Goal: Task Accomplishment & Management: Manage account settings

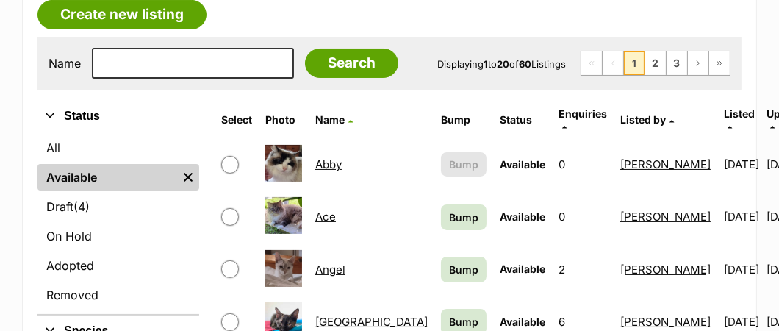
scroll to position [294, 0]
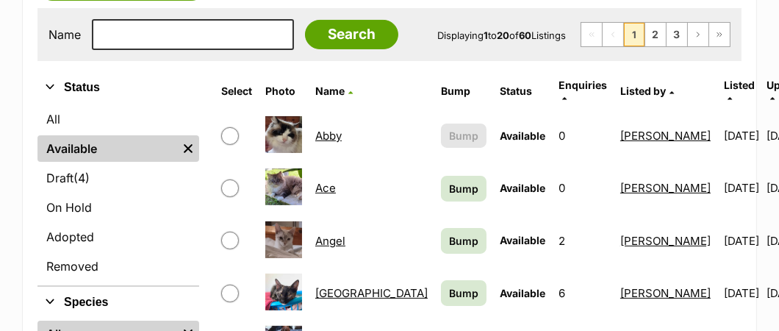
click at [322, 181] on link "Ace" at bounding box center [325, 188] width 21 height 14
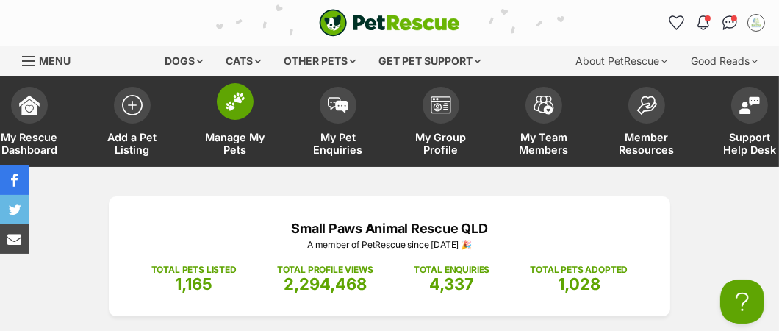
click at [249, 137] on span "Manage My Pets" at bounding box center [235, 143] width 66 height 25
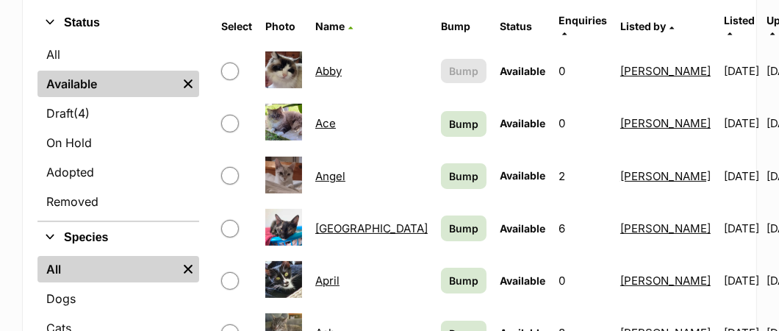
scroll to position [368, 0]
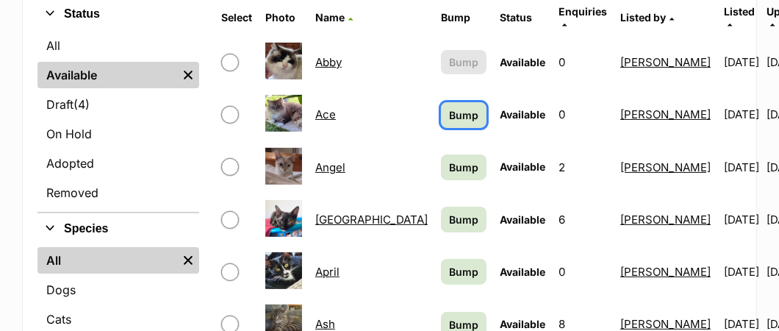
click at [449, 107] on span "Bump" at bounding box center [463, 114] width 29 height 15
click at [449, 160] on span "Bump" at bounding box center [463, 167] width 29 height 15
click at [449, 212] on span "Bump" at bounding box center [463, 219] width 29 height 15
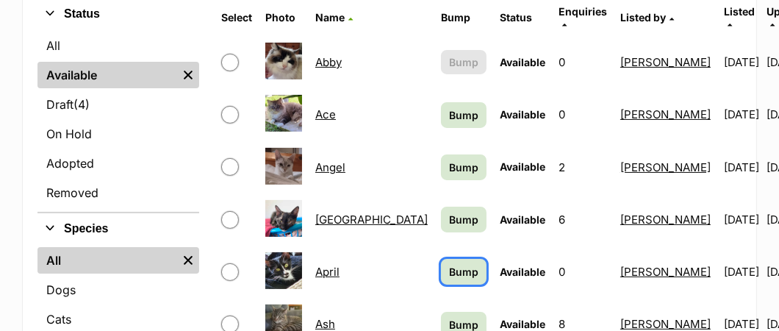
click at [449, 264] on span "Bump" at bounding box center [463, 271] width 29 height 15
click at [449, 317] on span "Bump" at bounding box center [463, 324] width 29 height 15
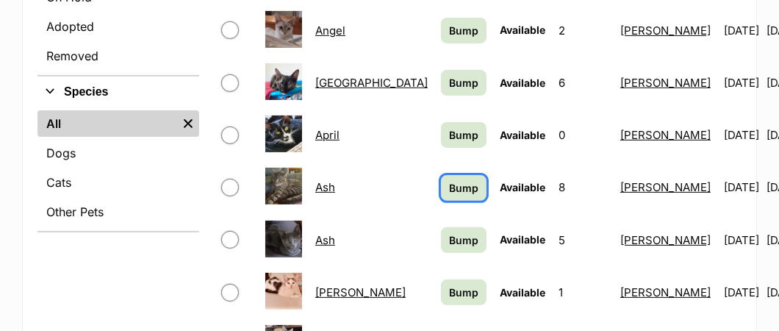
scroll to position [514, 0]
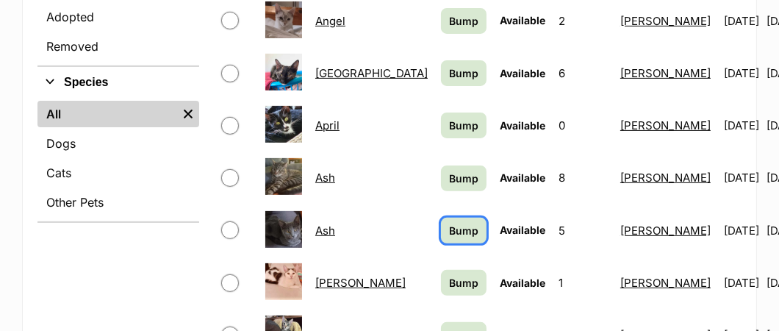
click at [449, 223] on span "Bump" at bounding box center [463, 230] width 29 height 15
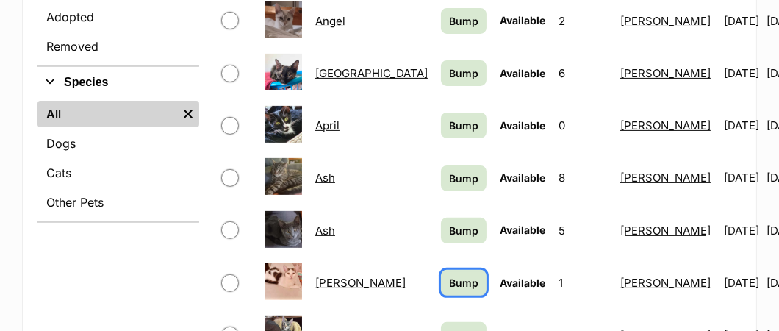
click at [449, 275] on span "Bump" at bounding box center [463, 282] width 29 height 15
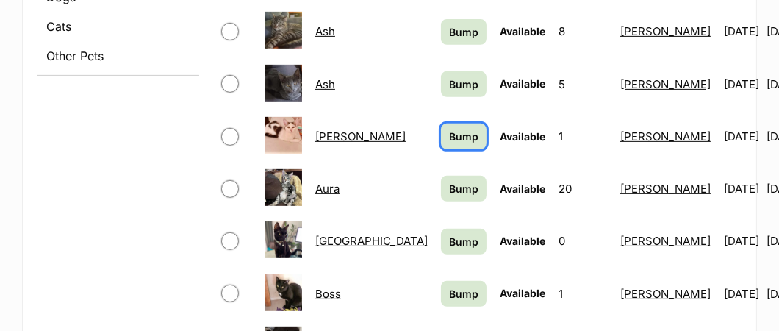
scroll to position [662, 0]
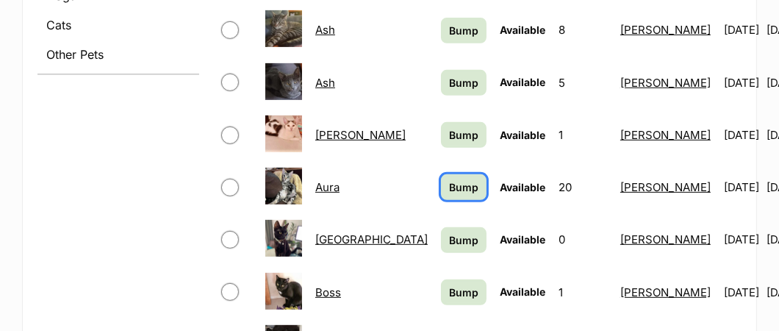
click at [449, 179] on span "Bump" at bounding box center [463, 186] width 29 height 15
click at [449, 232] on span "Bump" at bounding box center [463, 239] width 29 height 15
click at [449, 285] on span "Bump" at bounding box center [463, 292] width 29 height 15
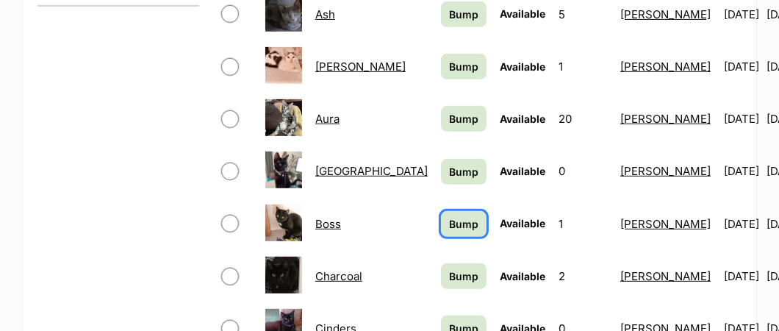
scroll to position [808, 0]
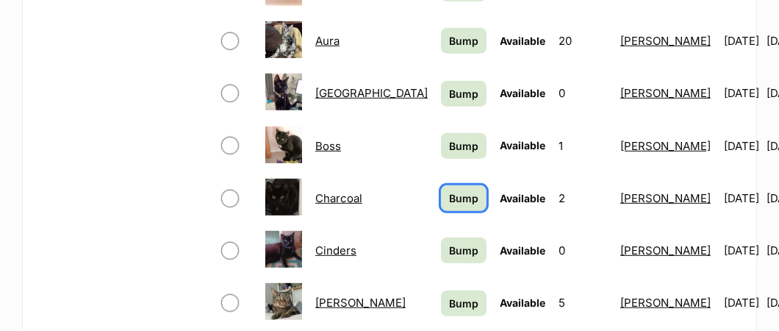
click at [449, 190] on span "Bump" at bounding box center [463, 197] width 29 height 15
click at [449, 243] on span "Bump" at bounding box center [463, 250] width 29 height 15
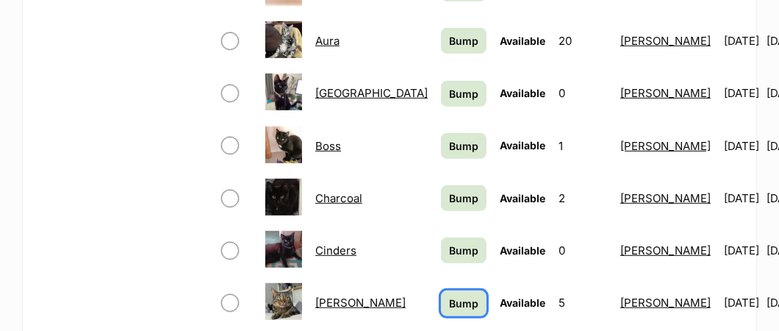
click at [449, 296] on span "Bump" at bounding box center [463, 303] width 29 height 15
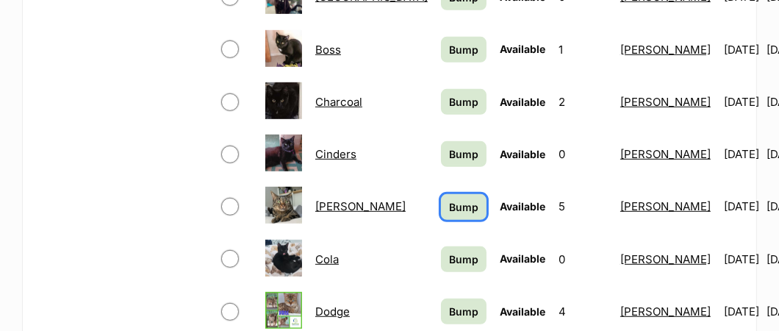
scroll to position [956, 0]
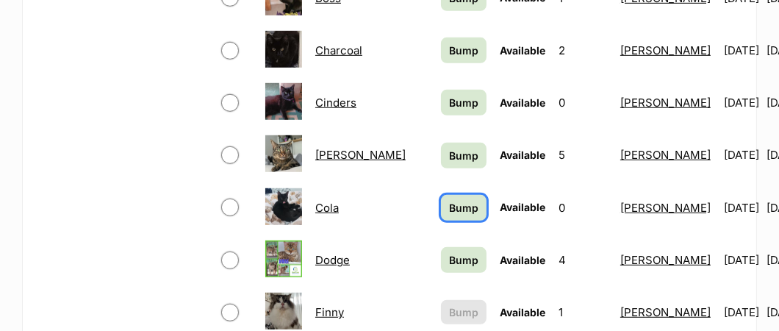
click at [449, 200] on span "Bump" at bounding box center [463, 207] width 29 height 15
click at [441, 252] on link "Bump" at bounding box center [464, 260] width 46 height 26
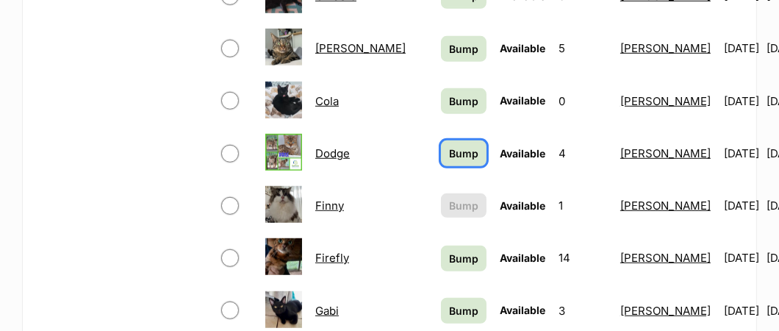
scroll to position [1102, 0]
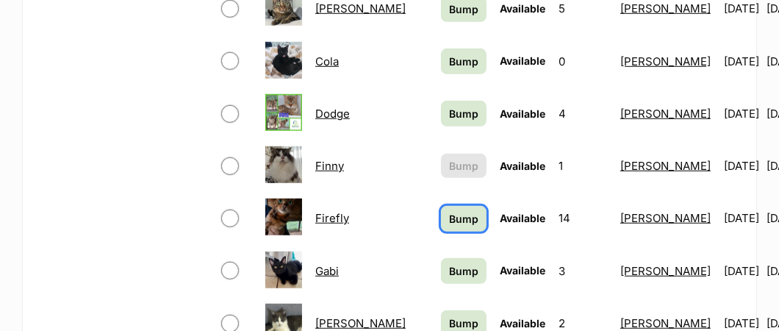
click at [449, 211] on span "Bump" at bounding box center [463, 218] width 29 height 15
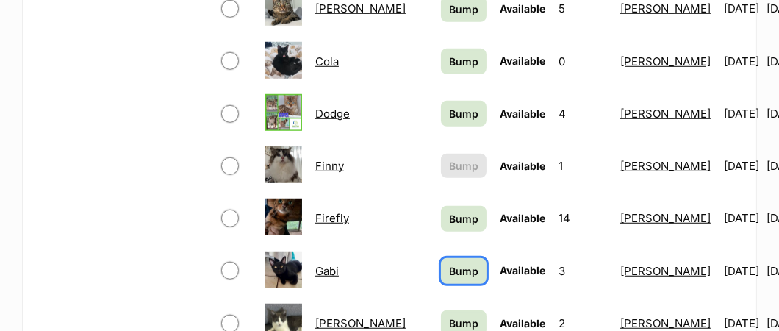
click at [449, 263] on span "Bump" at bounding box center [463, 270] width 29 height 15
click at [449, 315] on span "Bump" at bounding box center [463, 322] width 29 height 15
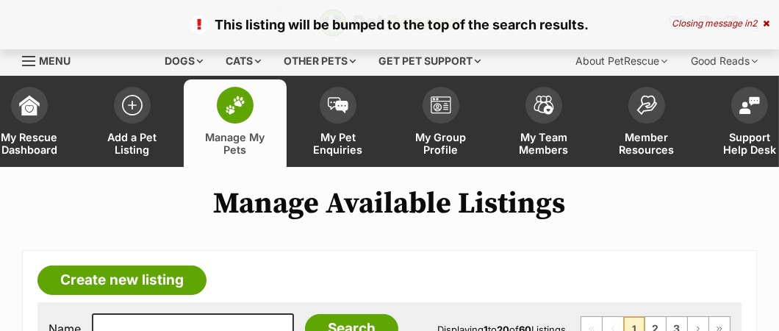
scroll to position [146, 0]
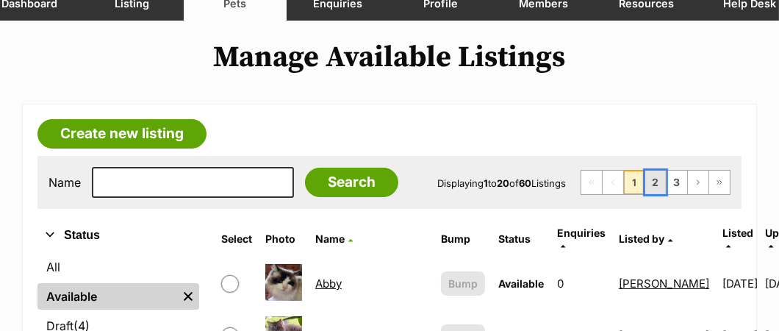
click at [662, 187] on link "2" at bounding box center [656, 183] width 21 height 24
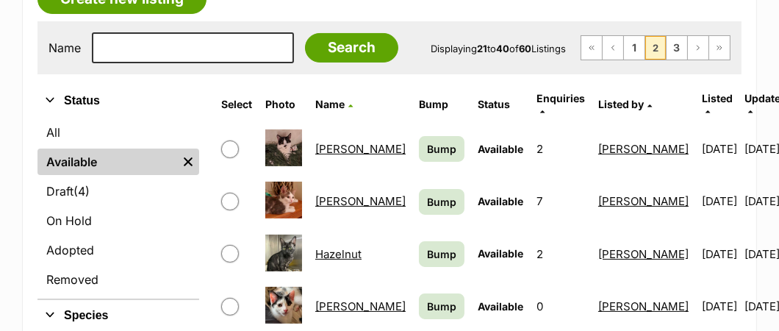
scroll to position [368, 0]
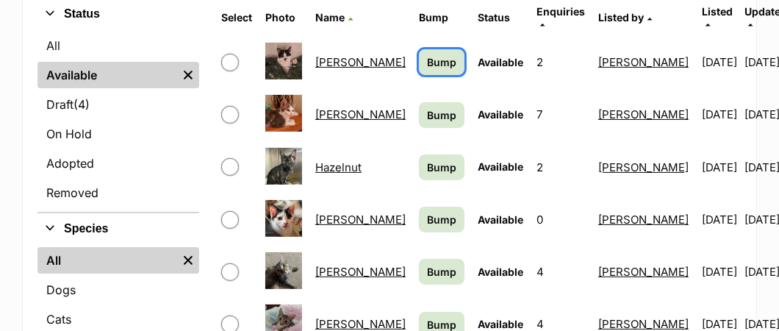
click at [427, 54] on span "Bump" at bounding box center [441, 61] width 29 height 15
click at [427, 107] on span "Bump" at bounding box center [441, 114] width 29 height 15
click at [427, 160] on span "Bump" at bounding box center [441, 167] width 29 height 15
click at [427, 212] on span "Bump" at bounding box center [441, 219] width 29 height 15
click at [427, 264] on span "Bump" at bounding box center [441, 271] width 29 height 15
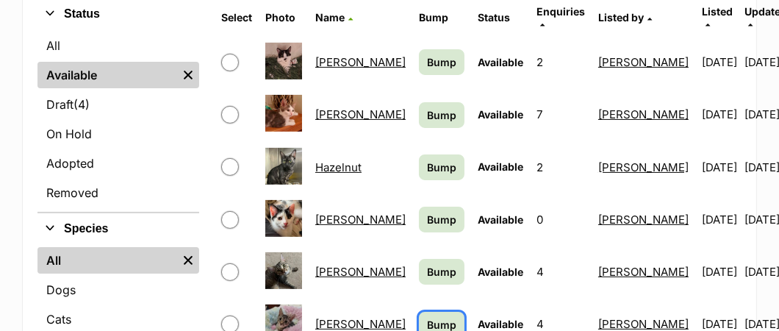
click at [427, 317] on span "Bump" at bounding box center [441, 324] width 29 height 15
click at [330, 160] on link "Hazelnut" at bounding box center [338, 167] width 46 height 14
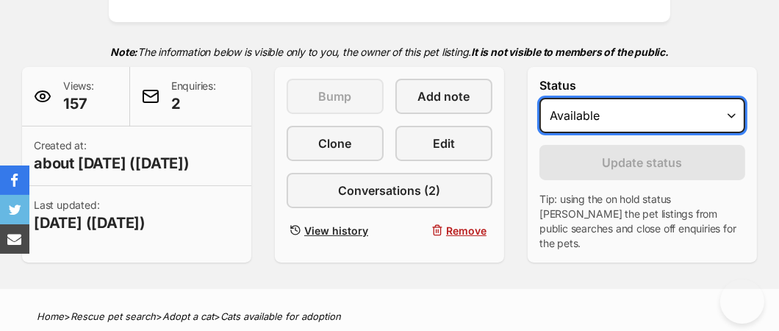
click at [733, 115] on select "Draft - not available as listing has enquires Available On hold Adopted" at bounding box center [643, 115] width 206 height 35
select select "rehomed"
click at [540, 98] on select "Draft - not available as listing has enquires Available On hold Adopted" at bounding box center [643, 115] width 206 height 35
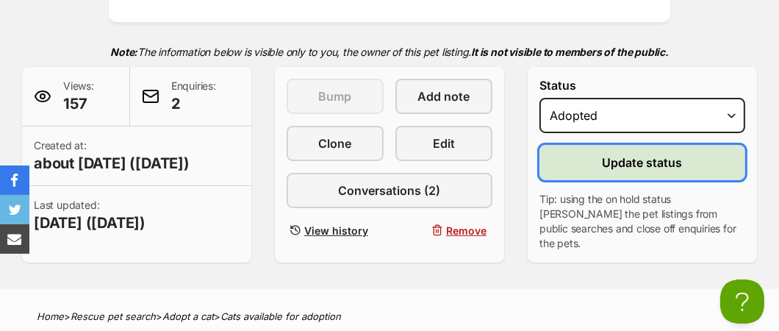
click at [609, 171] on span "Update status" at bounding box center [643, 163] width 80 height 18
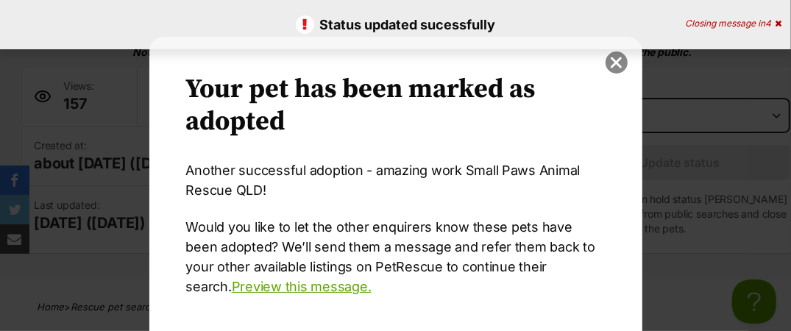
click at [613, 65] on button "close" at bounding box center [616, 62] width 22 height 22
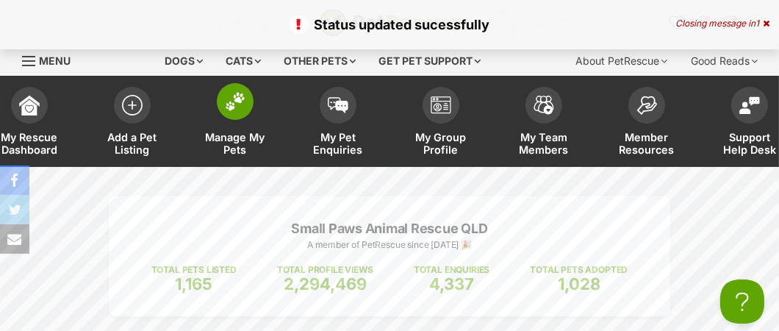
click at [229, 140] on span "Manage My Pets" at bounding box center [235, 143] width 66 height 25
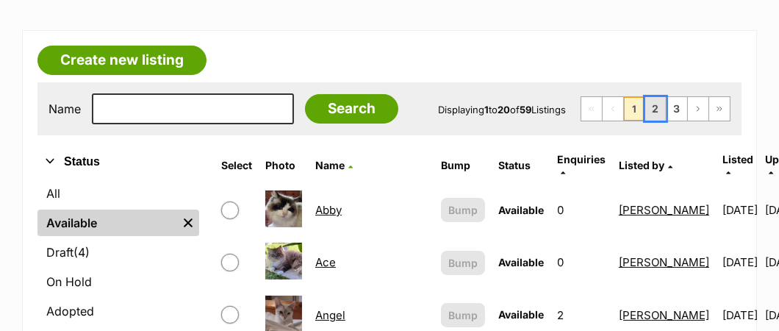
click at [654, 106] on link "2" at bounding box center [656, 109] width 21 height 24
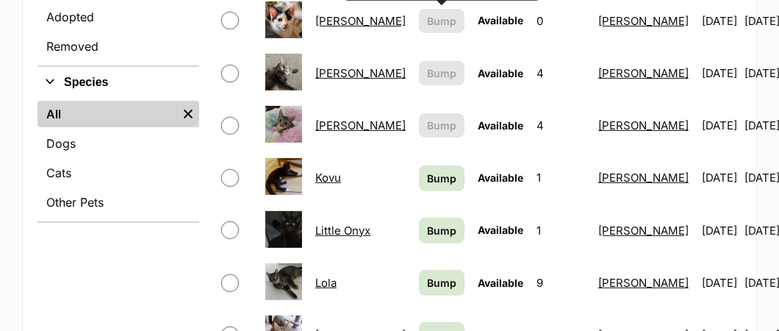
scroll to position [588, 0]
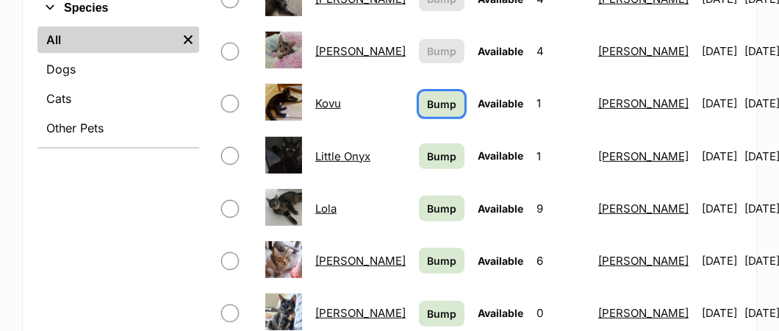
click at [427, 96] on span "Bump" at bounding box center [441, 103] width 29 height 15
click at [427, 149] on span "Bump" at bounding box center [441, 156] width 29 height 15
click at [427, 201] on span "Bump" at bounding box center [441, 208] width 29 height 15
click at [427, 253] on span "Bump" at bounding box center [441, 260] width 29 height 15
click at [427, 306] on span "Bump" at bounding box center [441, 313] width 29 height 15
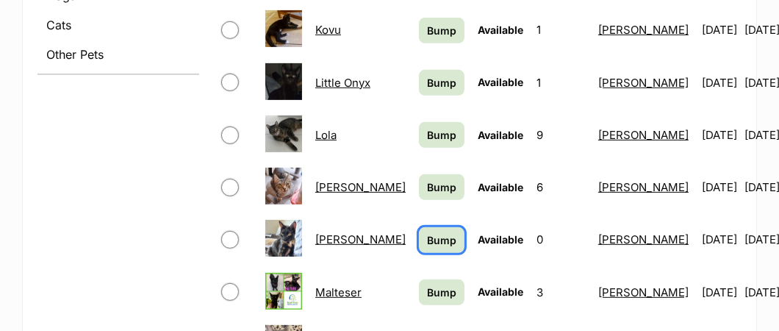
scroll to position [735, 0]
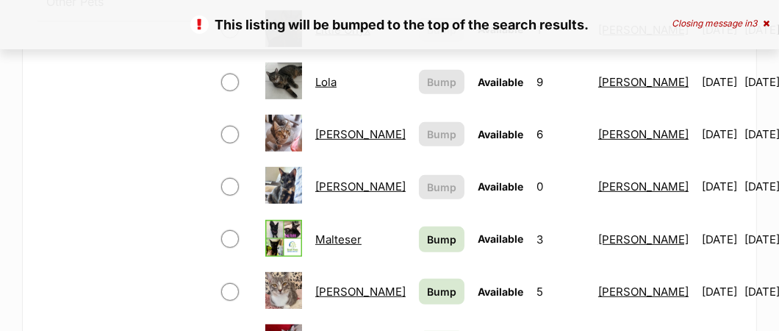
scroll to position [735, 0]
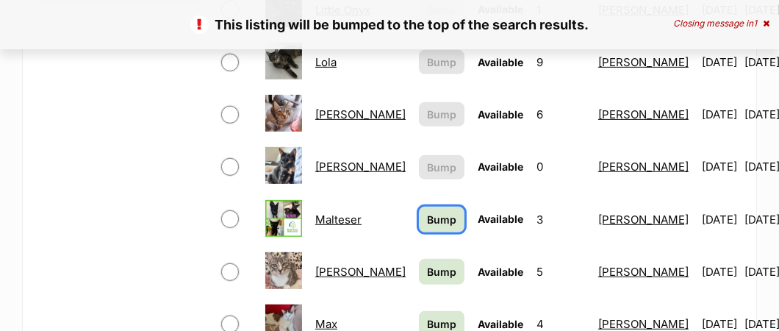
click at [427, 212] on span "Bump" at bounding box center [441, 219] width 29 height 15
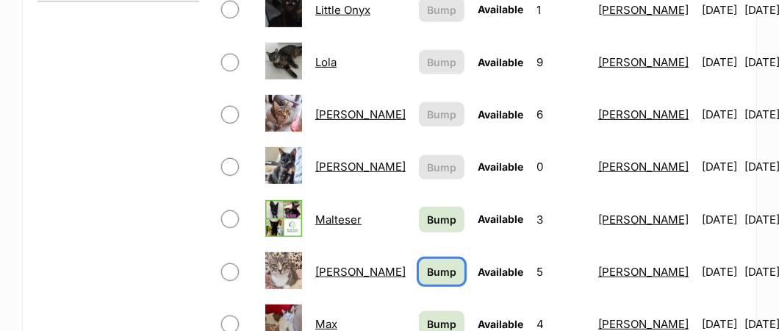
click at [427, 264] on span "Bump" at bounding box center [441, 271] width 29 height 15
click at [427, 316] on span "Bump" at bounding box center [441, 323] width 29 height 15
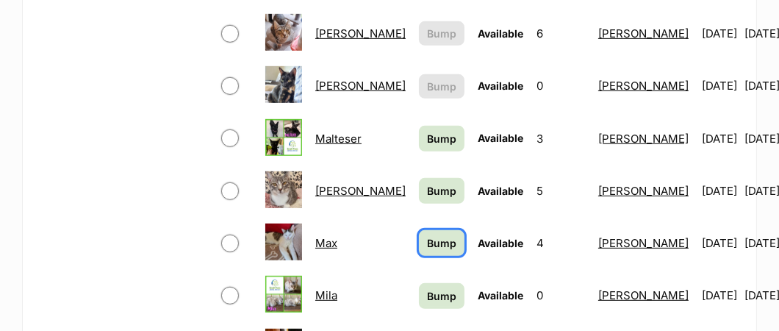
scroll to position [882, 0]
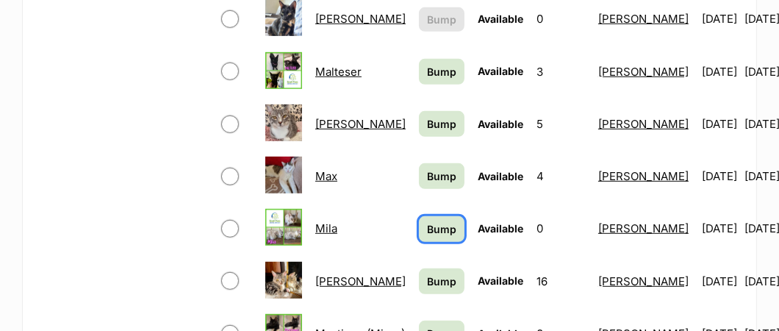
click at [427, 221] on span "Bump" at bounding box center [441, 228] width 29 height 15
click at [427, 274] on span "Bump" at bounding box center [441, 281] width 29 height 15
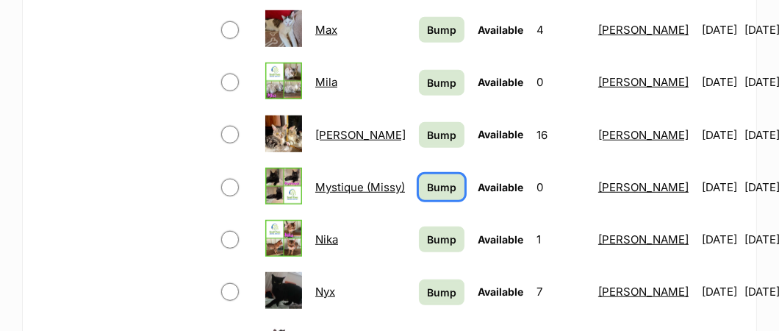
click at [427, 179] on span "Bump" at bounding box center [441, 186] width 29 height 15
click at [427, 232] on span "Bump" at bounding box center [441, 239] width 29 height 15
click at [427, 285] on span "Bump" at bounding box center [441, 292] width 29 height 15
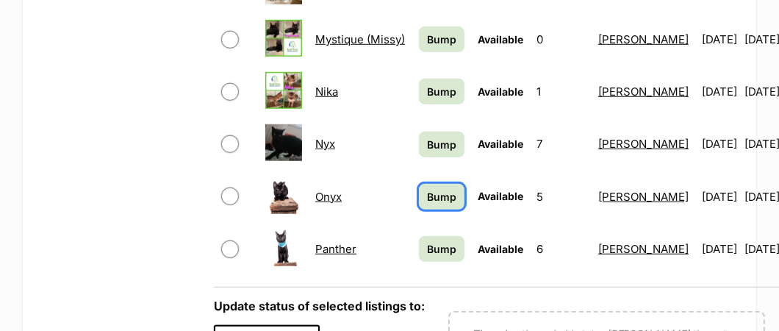
click at [427, 189] on span "Bump" at bounding box center [441, 196] width 29 height 15
click at [427, 241] on span "Bump" at bounding box center [441, 248] width 29 height 15
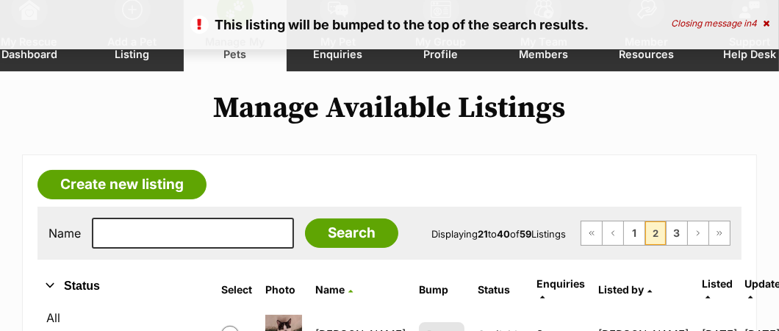
scroll to position [146, 0]
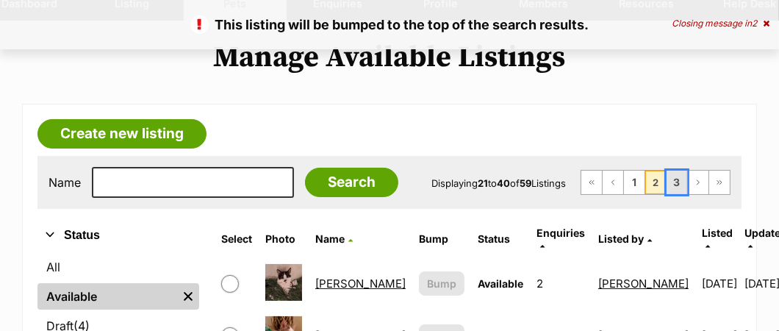
click at [681, 182] on link "3" at bounding box center [677, 183] width 21 height 24
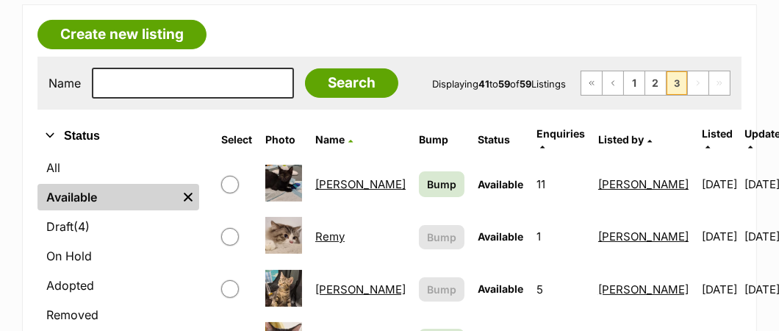
scroll to position [294, 0]
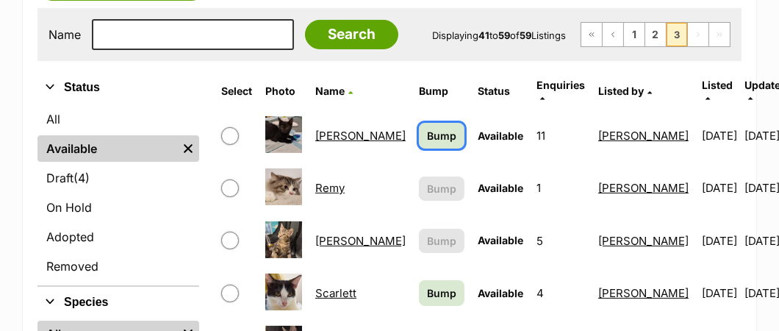
click at [427, 128] on span "Bump" at bounding box center [441, 135] width 29 height 15
click at [427, 285] on span "Bump" at bounding box center [441, 292] width 29 height 15
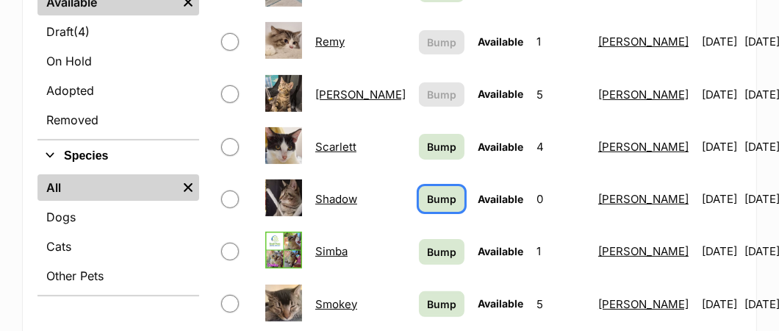
click at [427, 191] on span "Bump" at bounding box center [441, 198] width 29 height 15
click at [427, 244] on span "Bump" at bounding box center [441, 251] width 29 height 15
click at [427, 296] on span "Bump" at bounding box center [441, 303] width 29 height 15
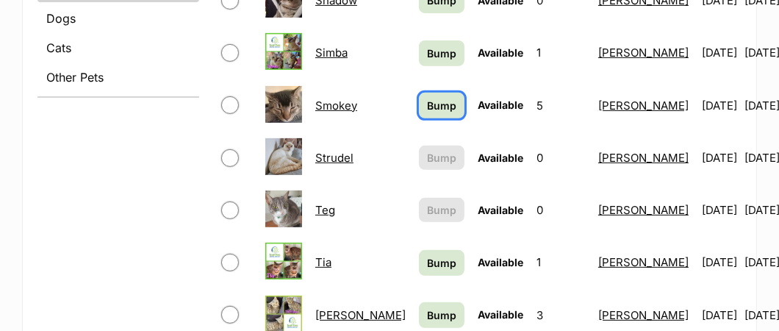
scroll to position [662, 0]
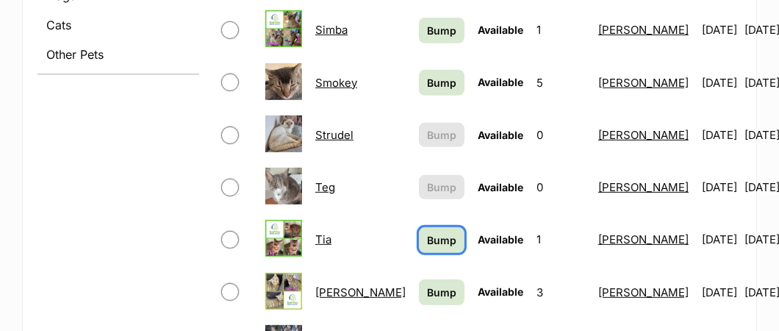
click at [427, 232] on span "Bump" at bounding box center [441, 239] width 29 height 15
click at [427, 285] on span "Bump" at bounding box center [441, 292] width 29 height 15
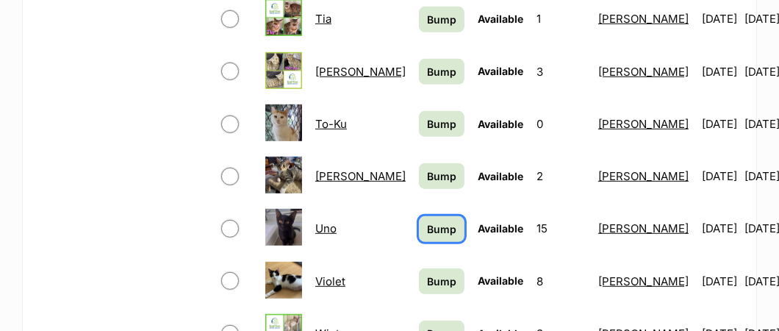
click at [427, 221] on span "Bump" at bounding box center [441, 228] width 29 height 15
click at [427, 274] on span "Bump" at bounding box center [441, 281] width 29 height 15
click at [427, 326] on span "Bump" at bounding box center [441, 333] width 29 height 15
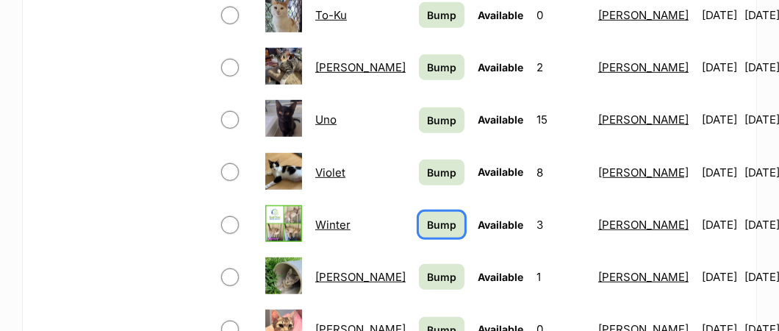
scroll to position [1029, 0]
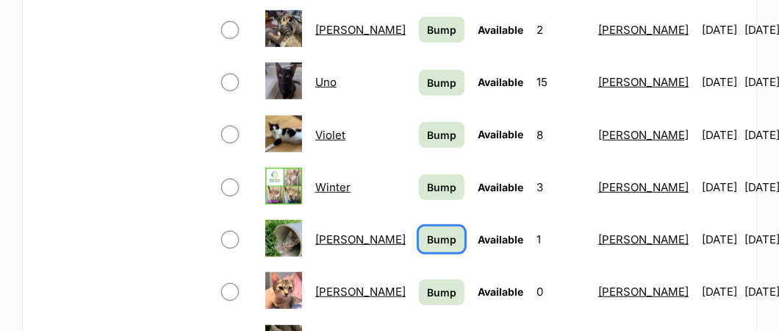
click at [427, 232] on span "Bump" at bounding box center [441, 239] width 29 height 15
click at [427, 285] on span "Bump" at bounding box center [441, 292] width 29 height 15
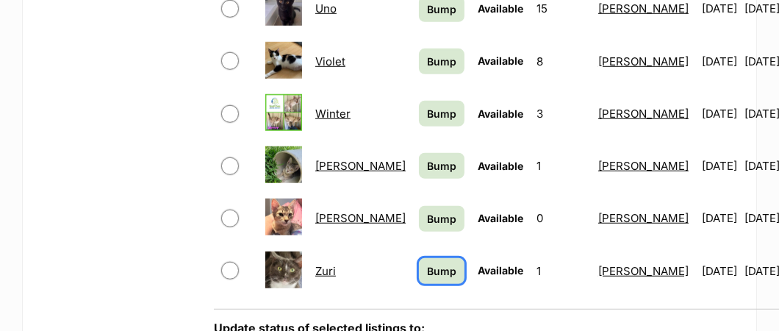
click at [427, 263] on span "Bump" at bounding box center [441, 270] width 29 height 15
